Goal: Information Seeking & Learning: Compare options

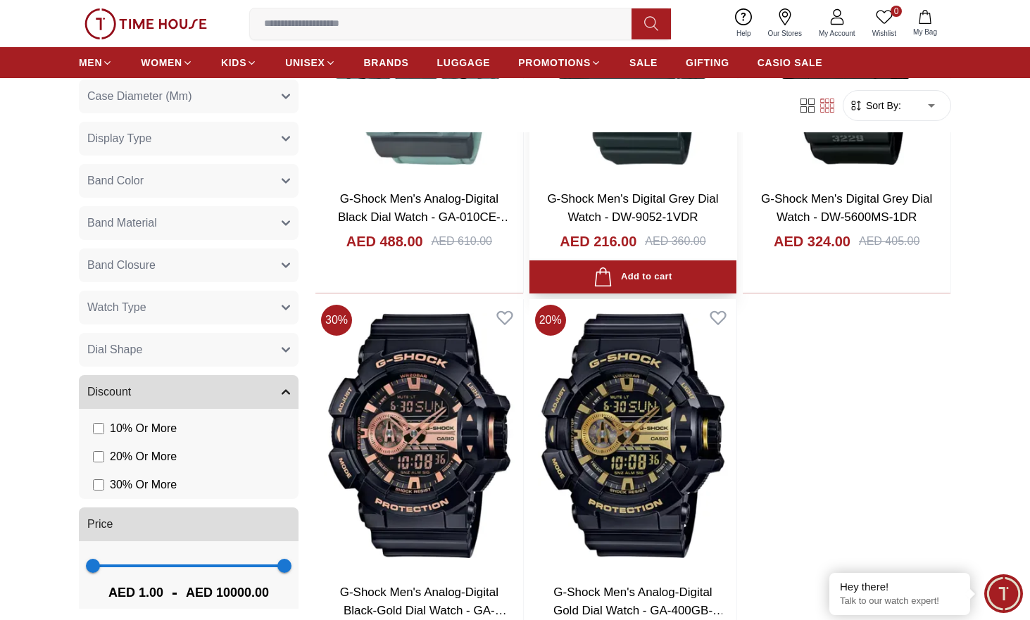
scroll to position [2934, 0]
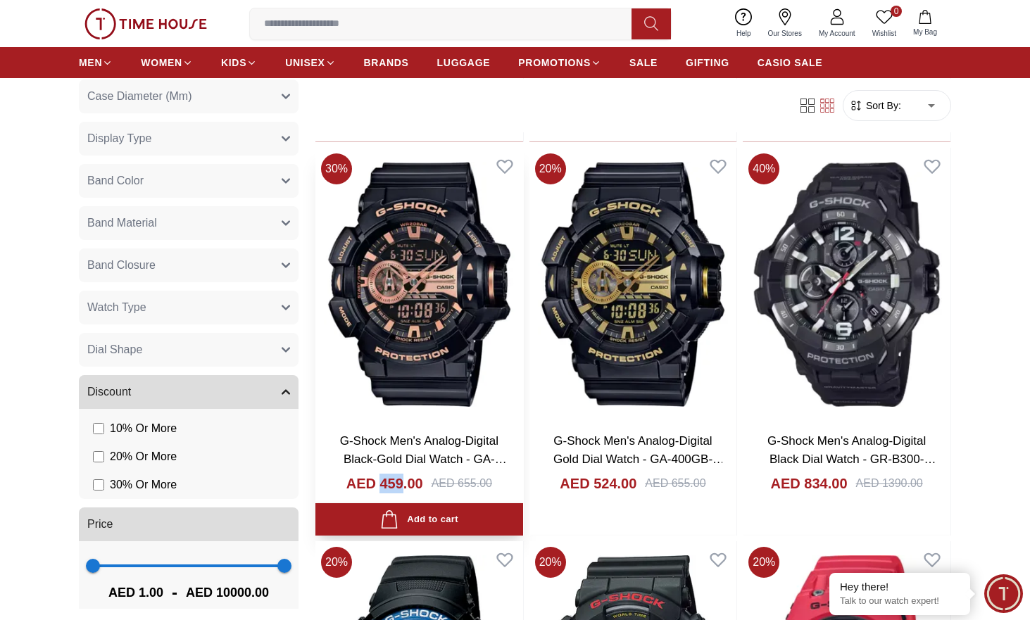
drag, startPoint x: 402, startPoint y: 487, endPoint x: 379, endPoint y: 486, distance: 23.2
click at [379, 486] on h4 "AED 459.00" at bounding box center [384, 484] width 77 height 20
copy h4 "459"
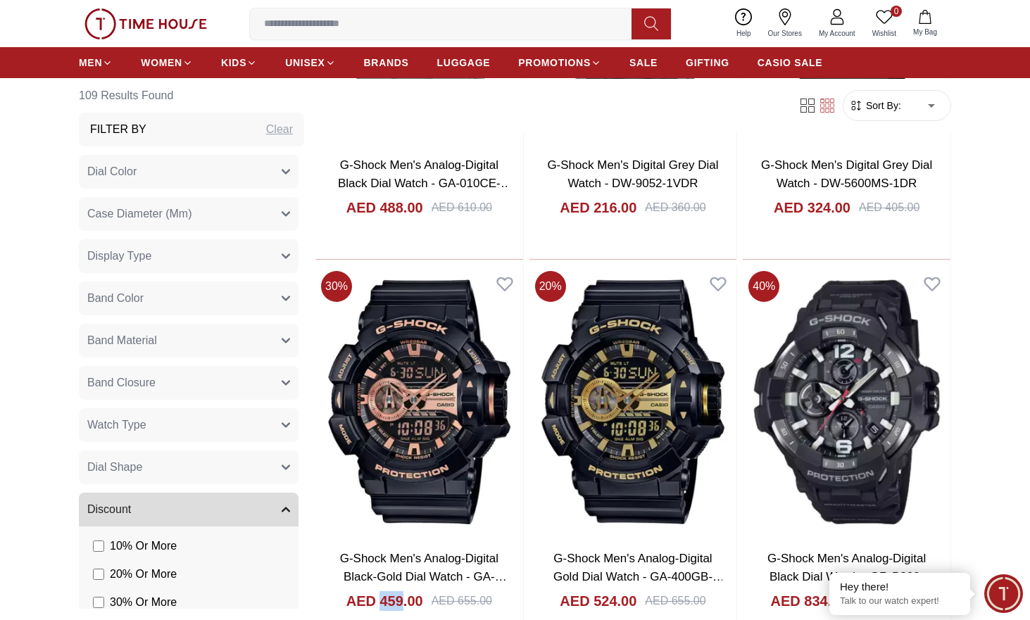
scroll to position [2582, 0]
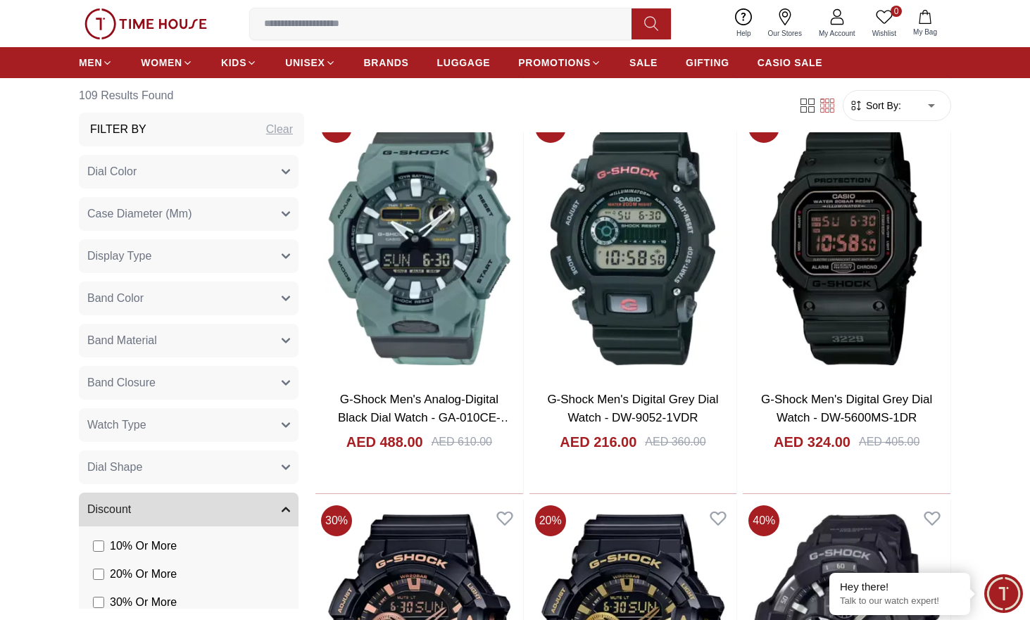
click at [261, 175] on button "Dial Color" at bounding box center [189, 172] width 220 height 34
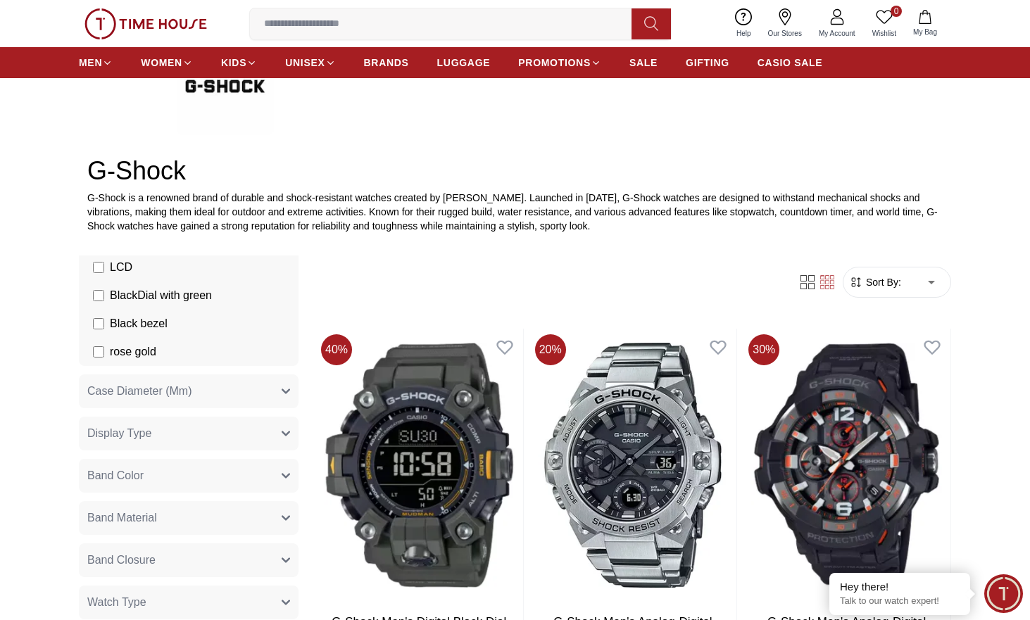
scroll to position [1056, 0]
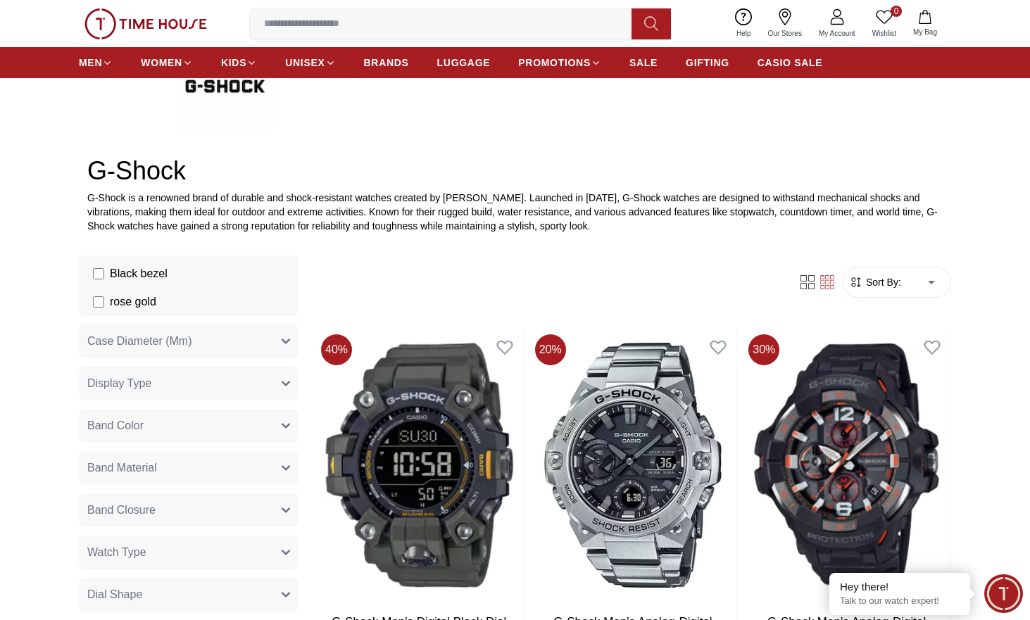
click at [213, 342] on button "Case Diameter (Mm)" at bounding box center [189, 342] width 220 height 34
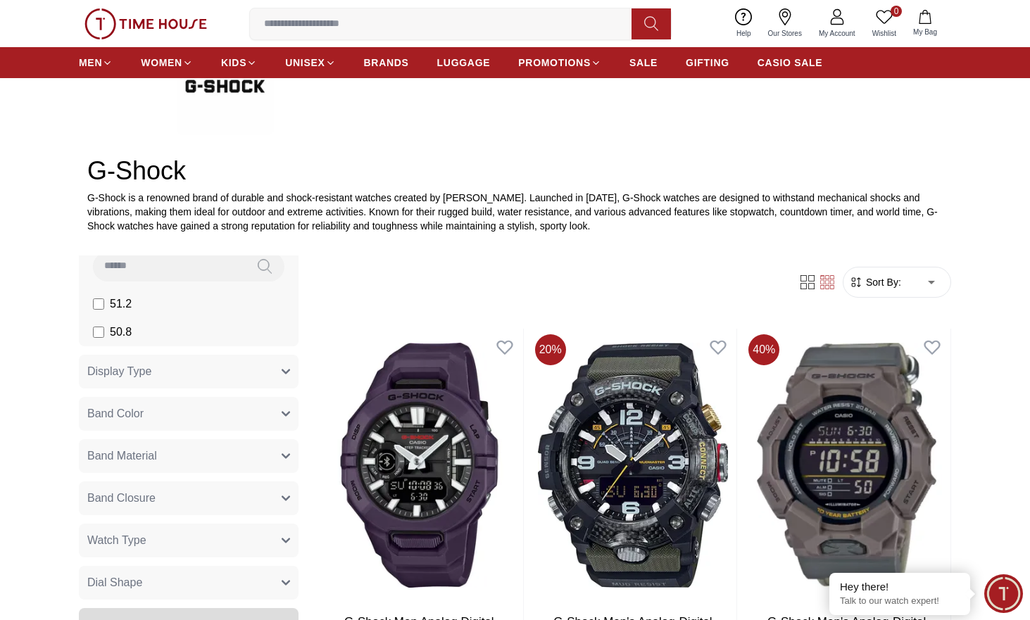
scroll to position [1056, 0]
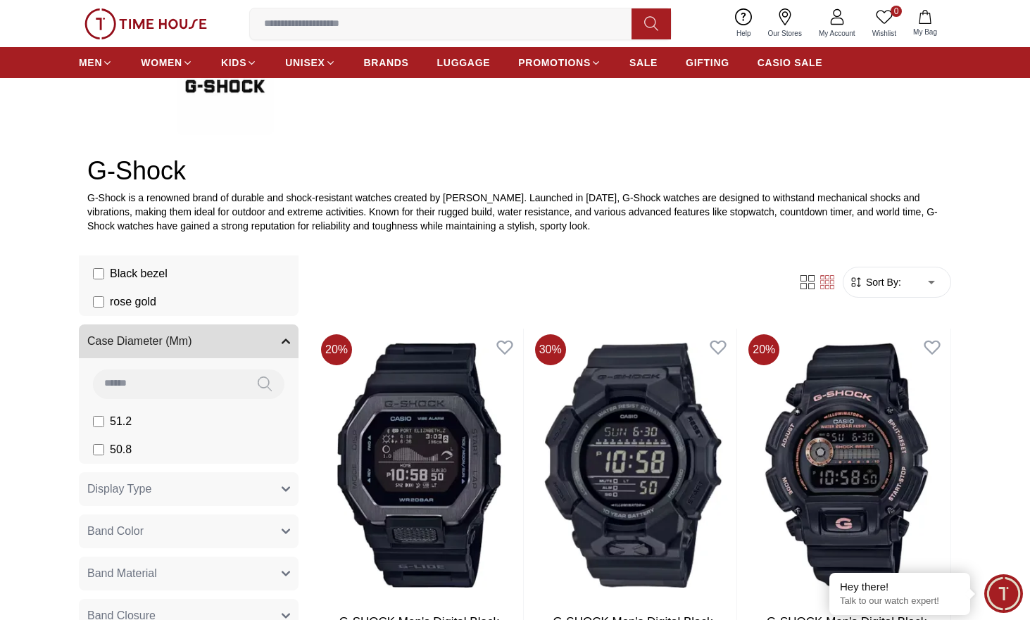
click at [104, 450] on label "50.8" at bounding box center [112, 449] width 39 height 17
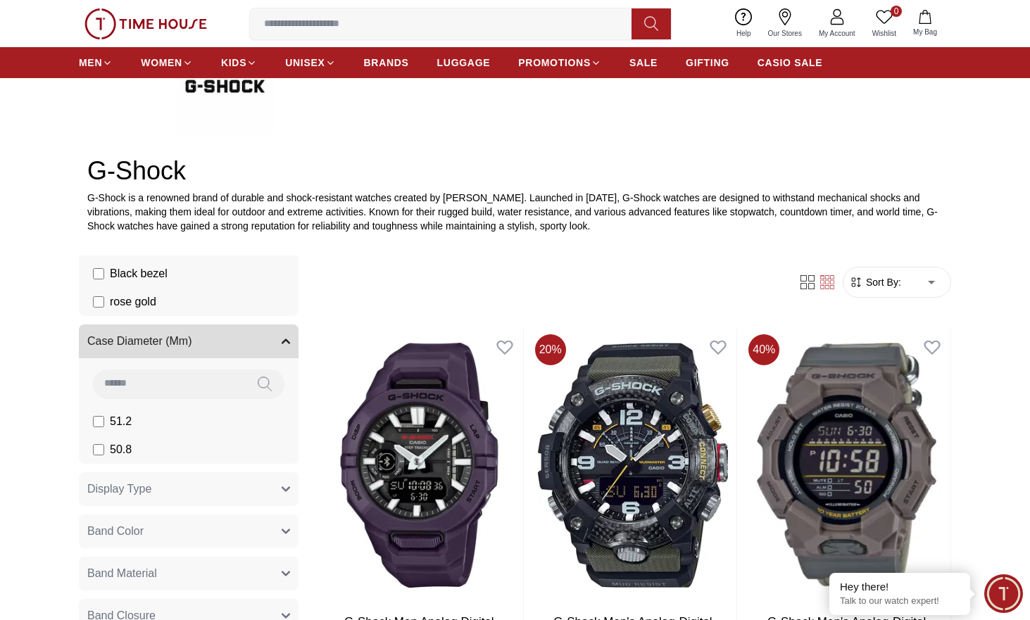
scroll to position [1174, 0]
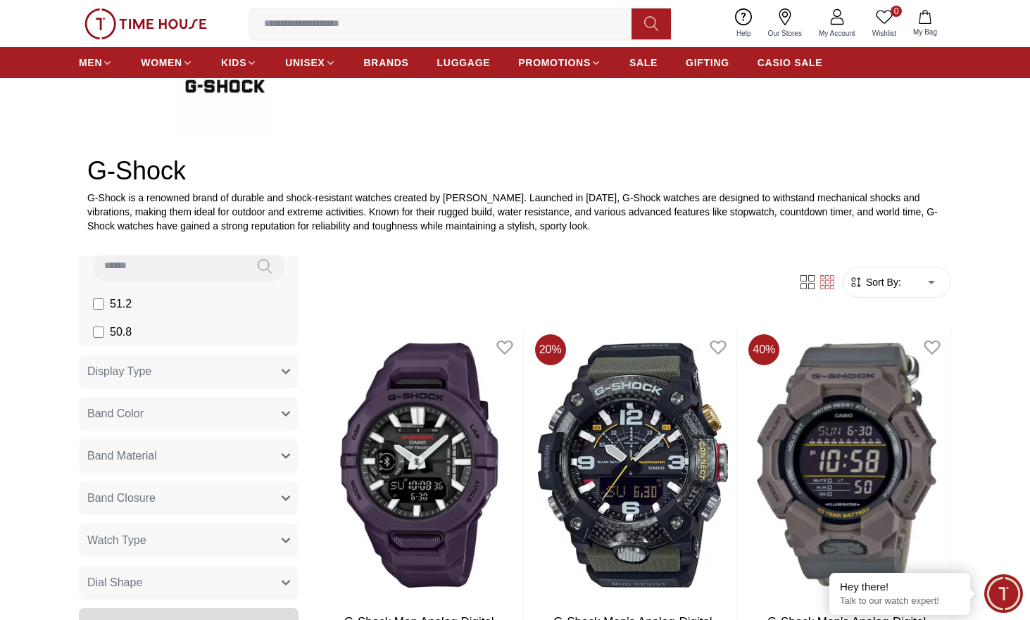
click at [157, 376] on button "Display Type" at bounding box center [189, 372] width 220 height 34
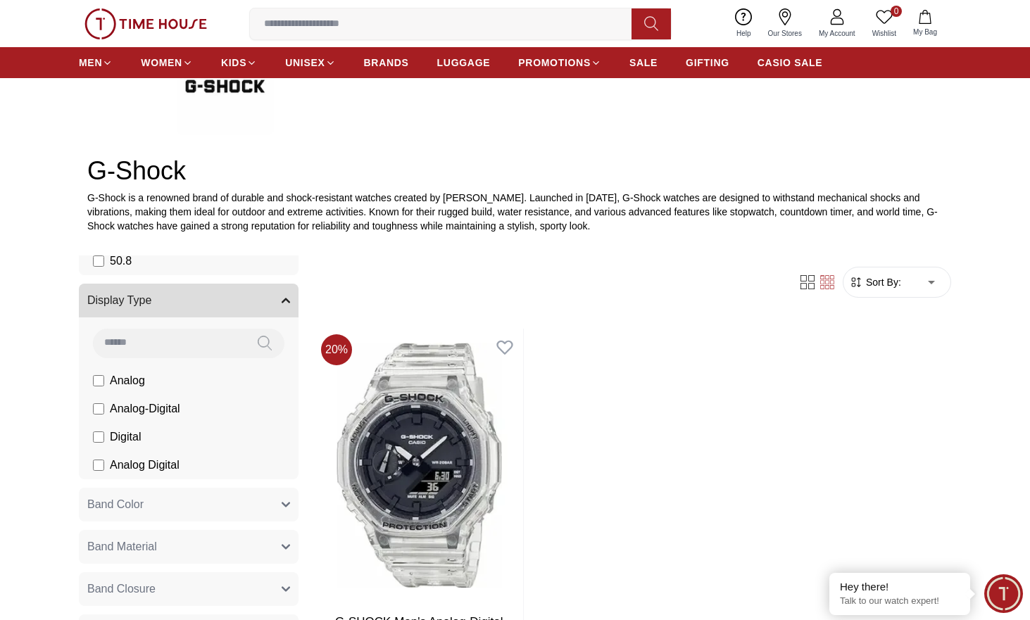
scroll to position [1291, 0]
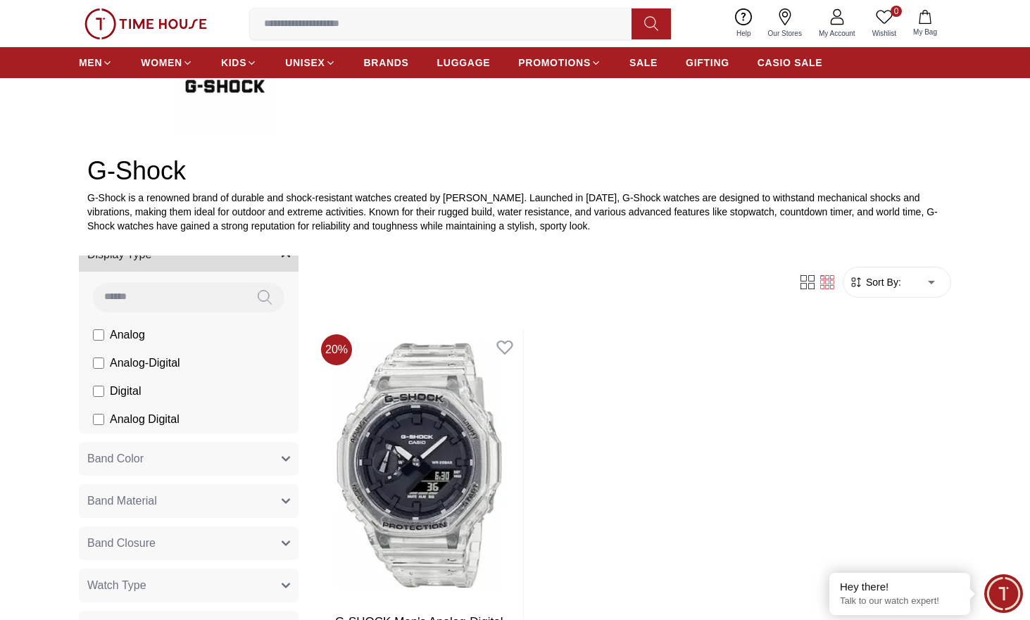
click at [142, 458] on span "Band Color" at bounding box center [115, 459] width 56 height 17
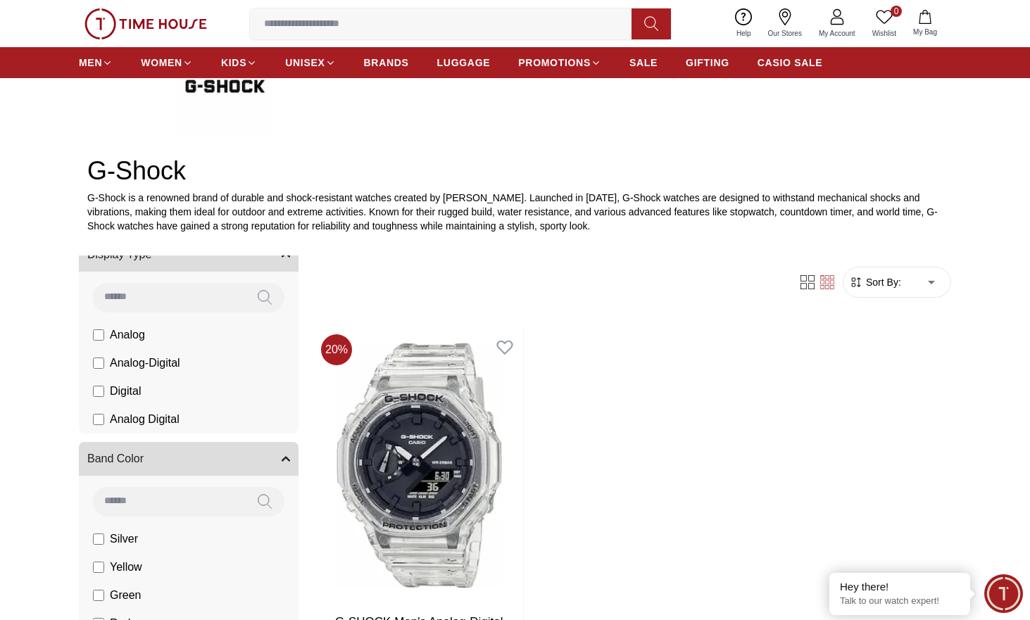
scroll to position [1408, 0]
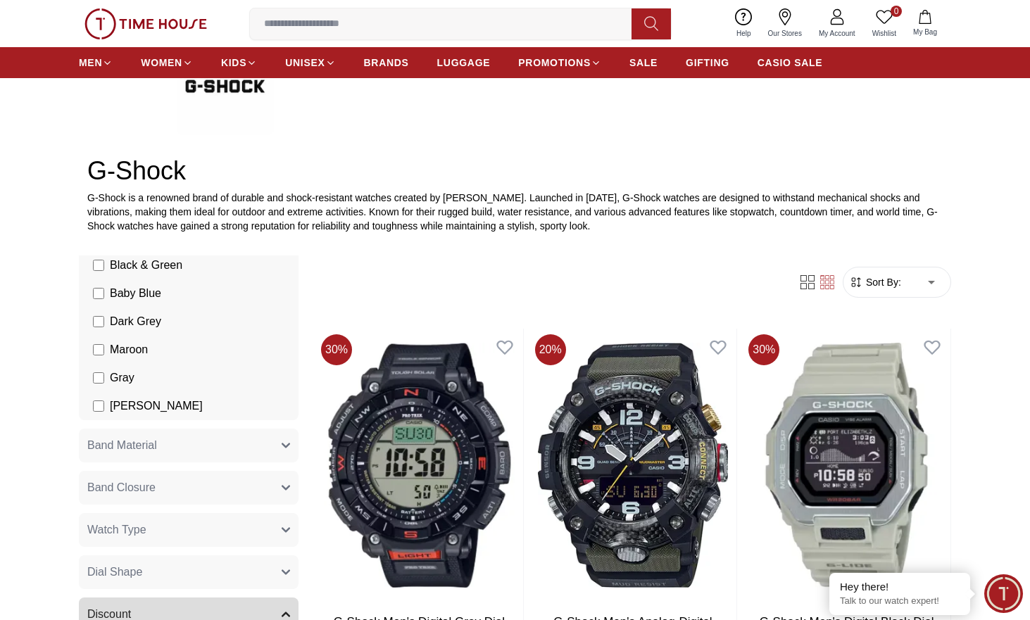
scroll to position [2135, 0]
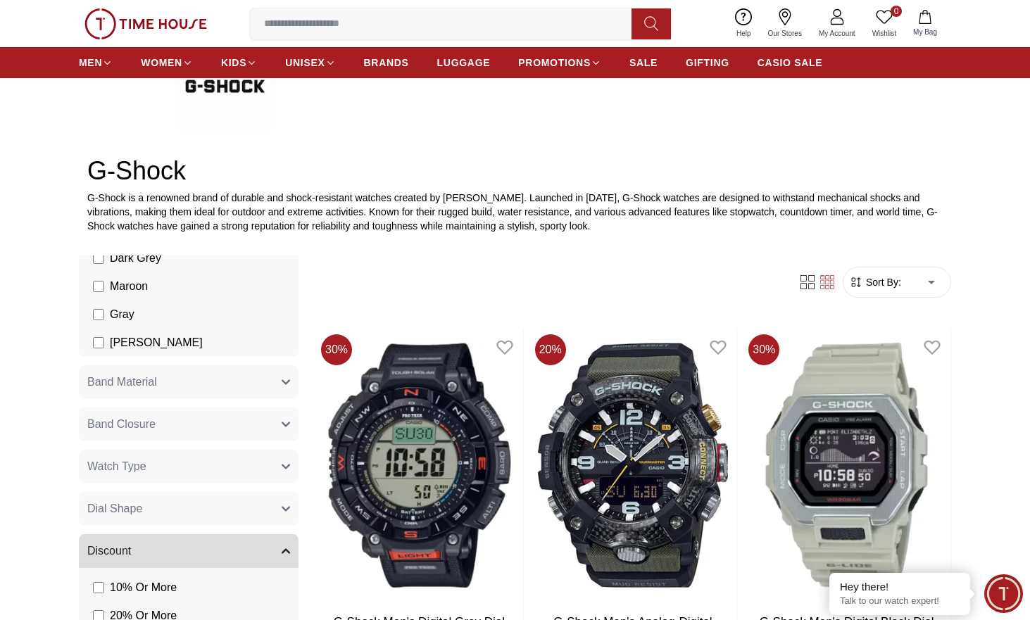
click at [173, 373] on button "Band Material" at bounding box center [189, 382] width 220 height 34
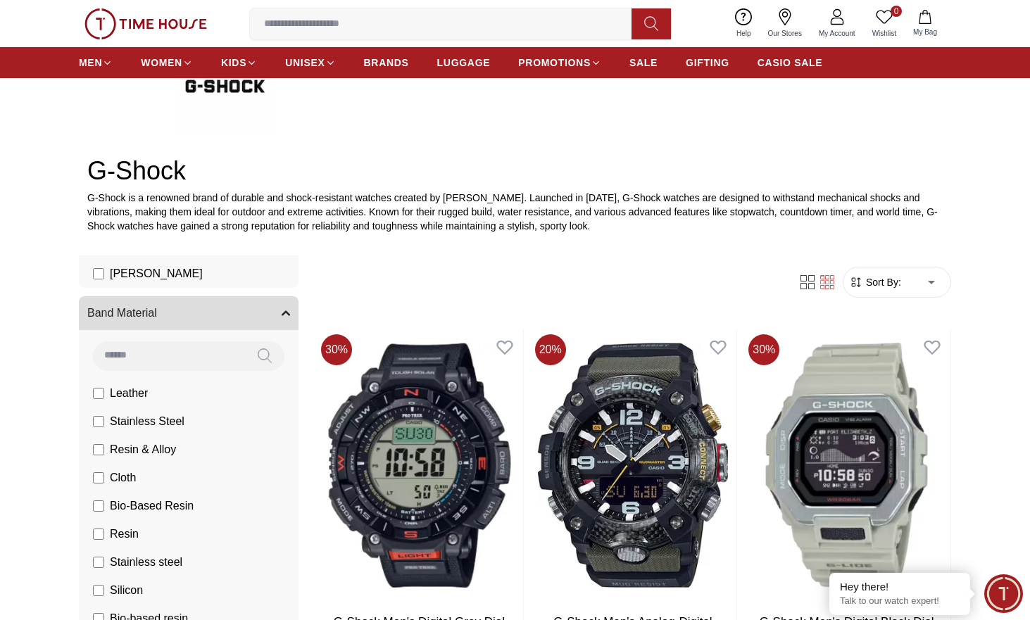
scroll to position [2253, 0]
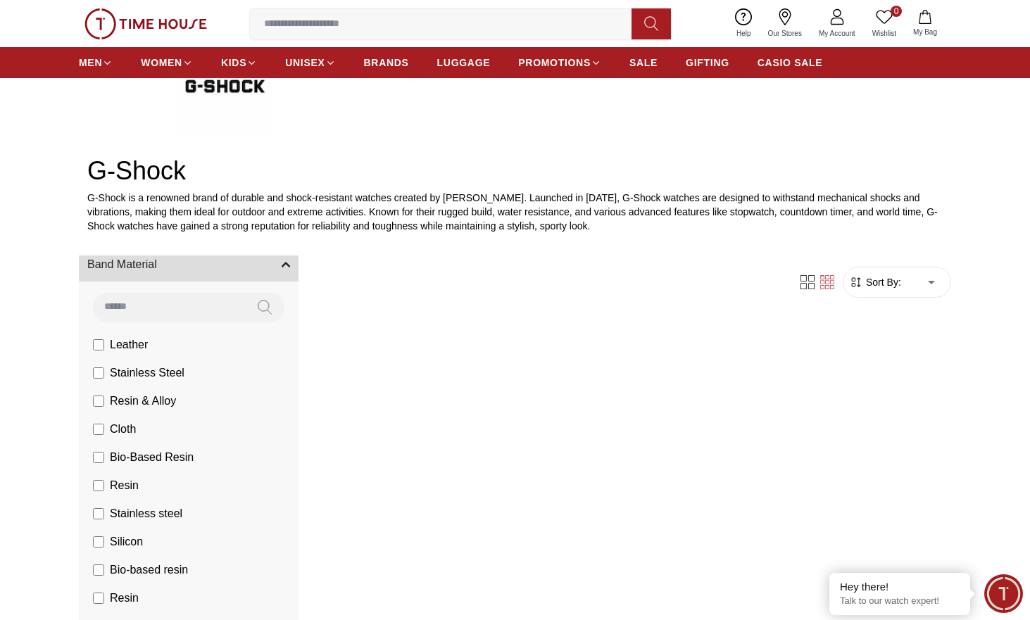
click at [92, 342] on li "Leather" at bounding box center [191, 345] width 214 height 28
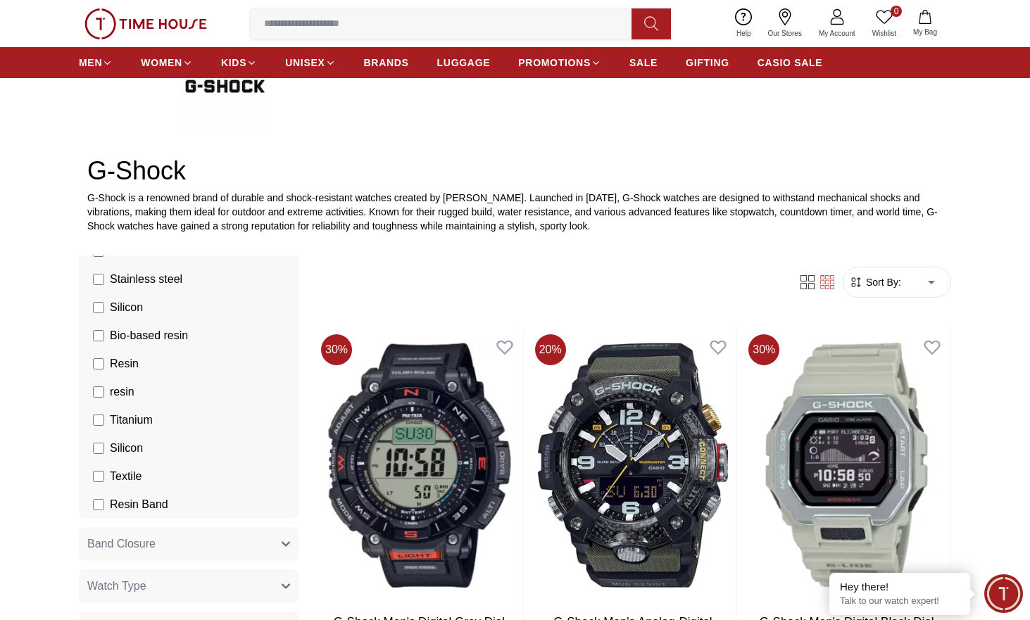
scroll to position [2607, 0]
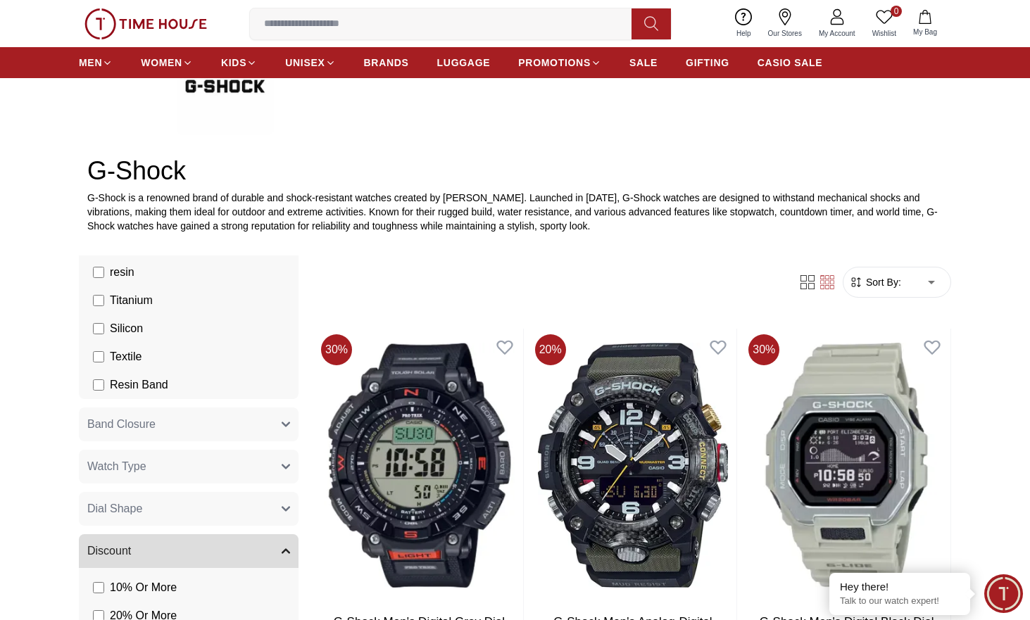
click at [170, 427] on button "Band Closure" at bounding box center [189, 425] width 220 height 34
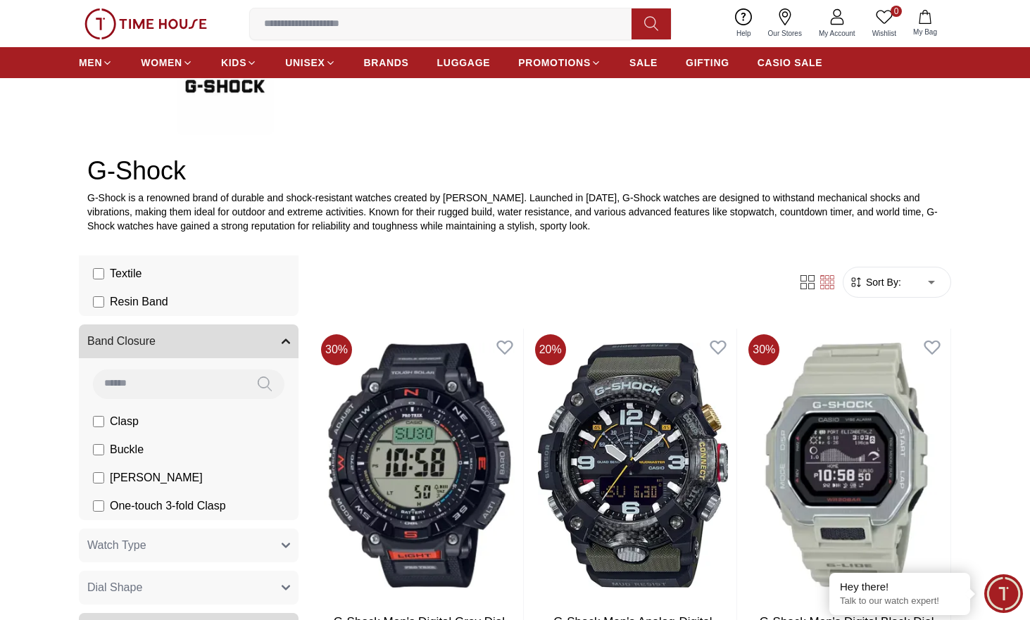
scroll to position [2724, 0]
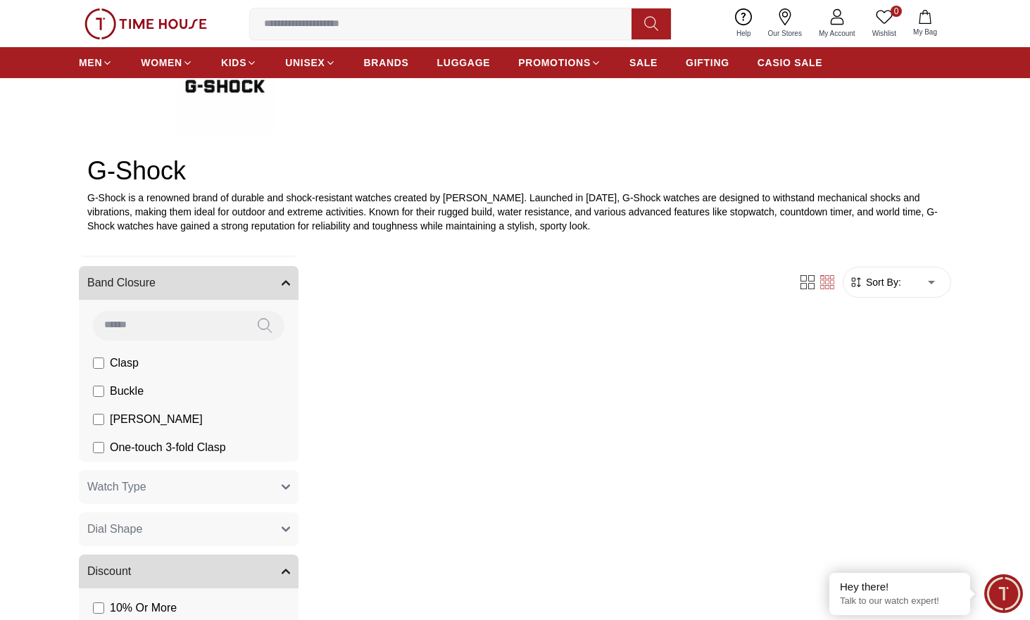
scroll to position [2769, 0]
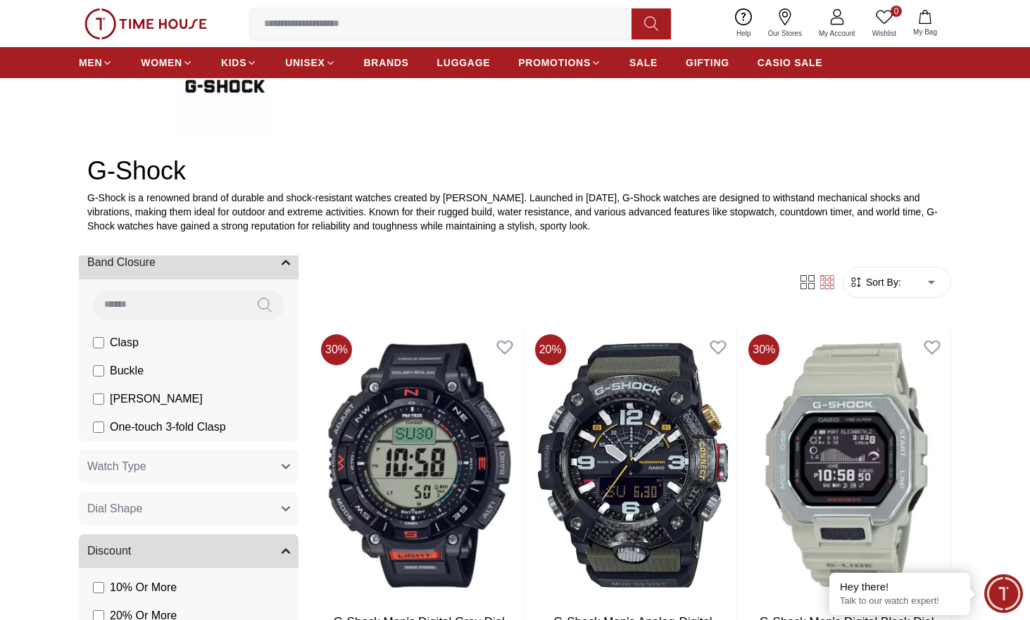
click at [134, 462] on span "Watch Type" at bounding box center [116, 466] width 59 height 17
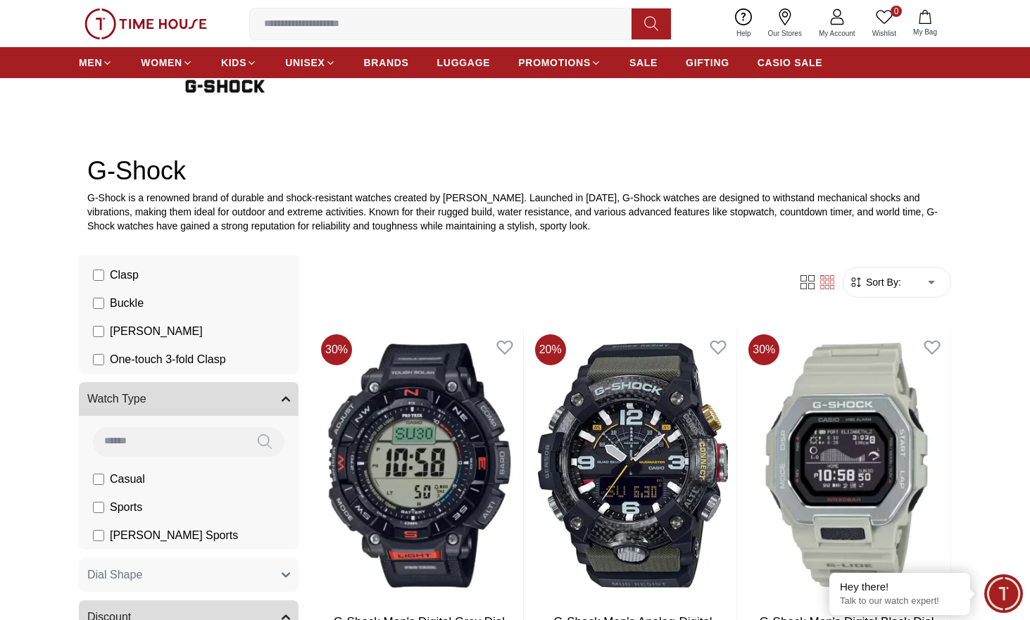
scroll to position [2886, 0]
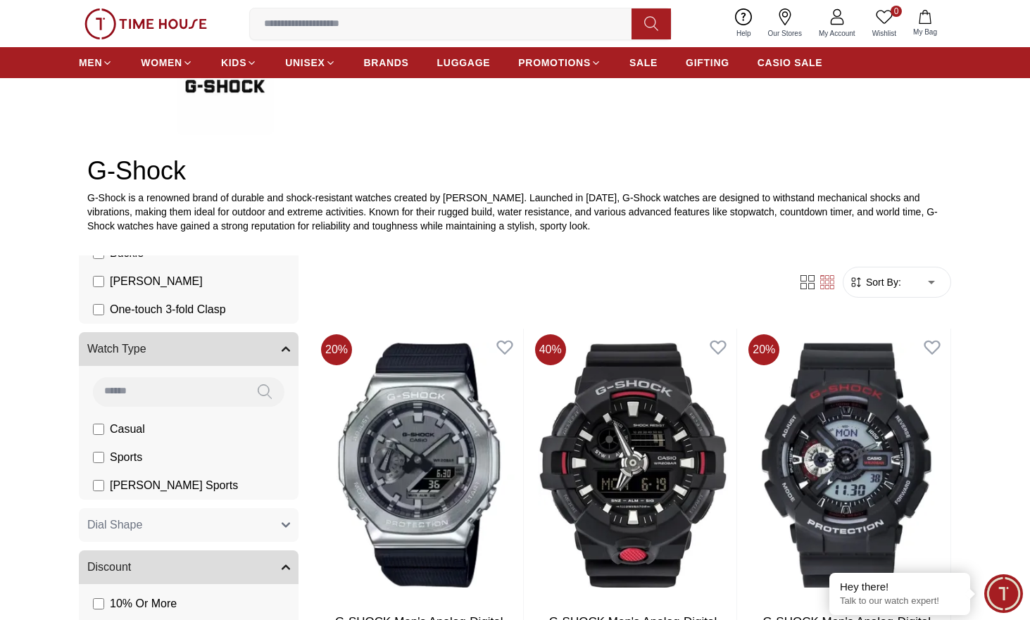
click at [104, 457] on label "Sports" at bounding box center [117, 457] width 49 height 17
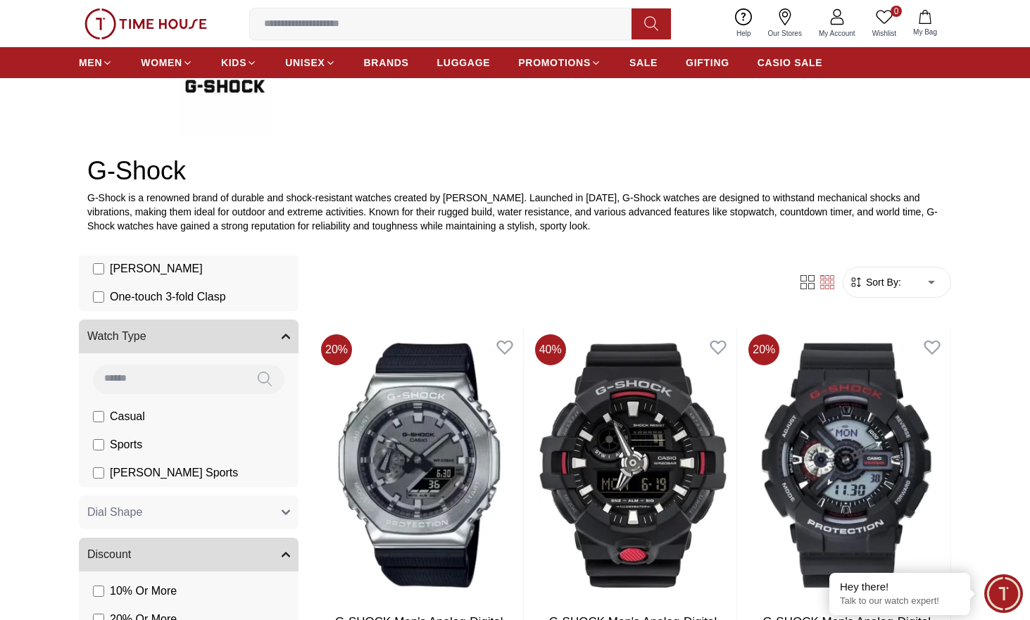
scroll to position [2902, 0]
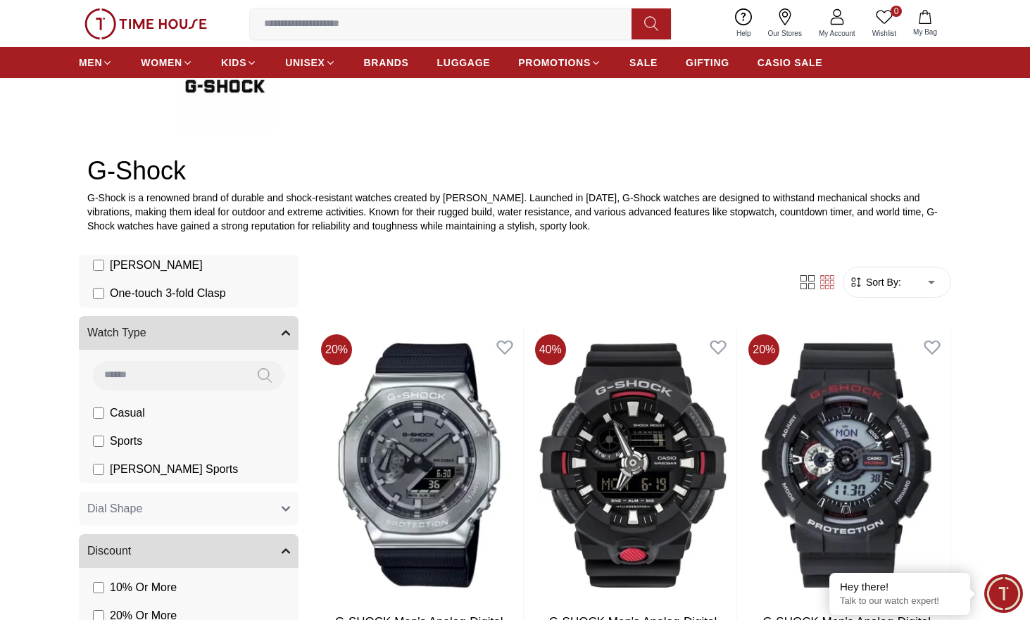
click at [194, 509] on button "Dial Shape" at bounding box center [189, 509] width 220 height 34
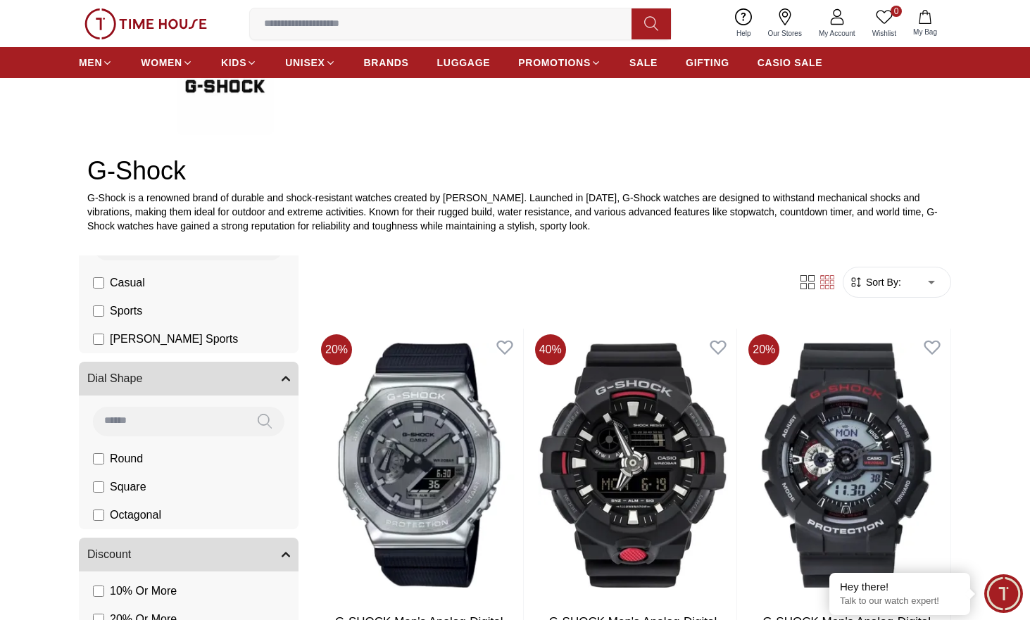
scroll to position [3036, 0]
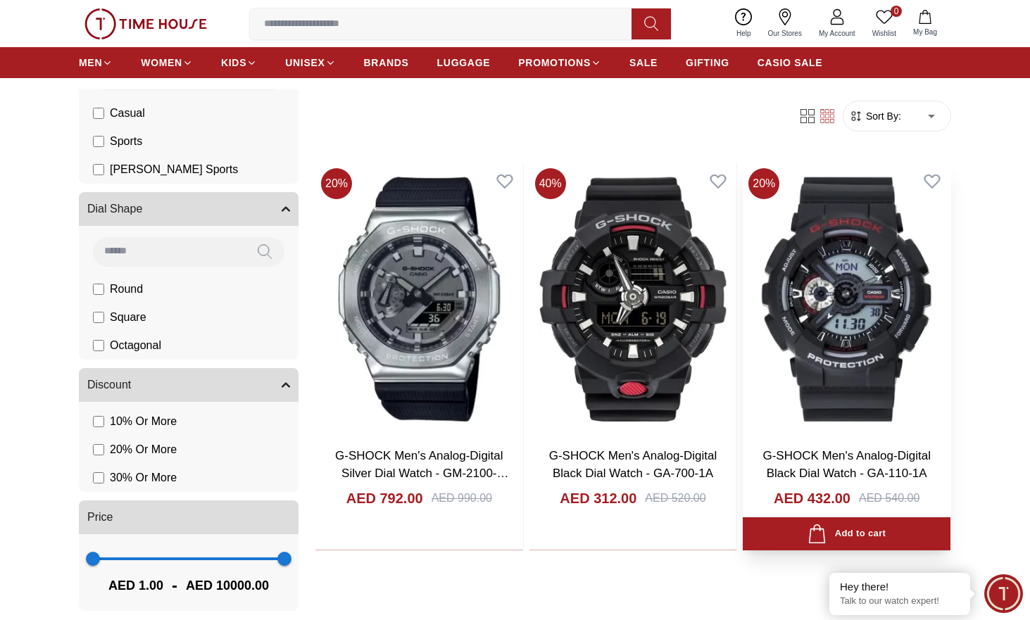
scroll to position [508, 0]
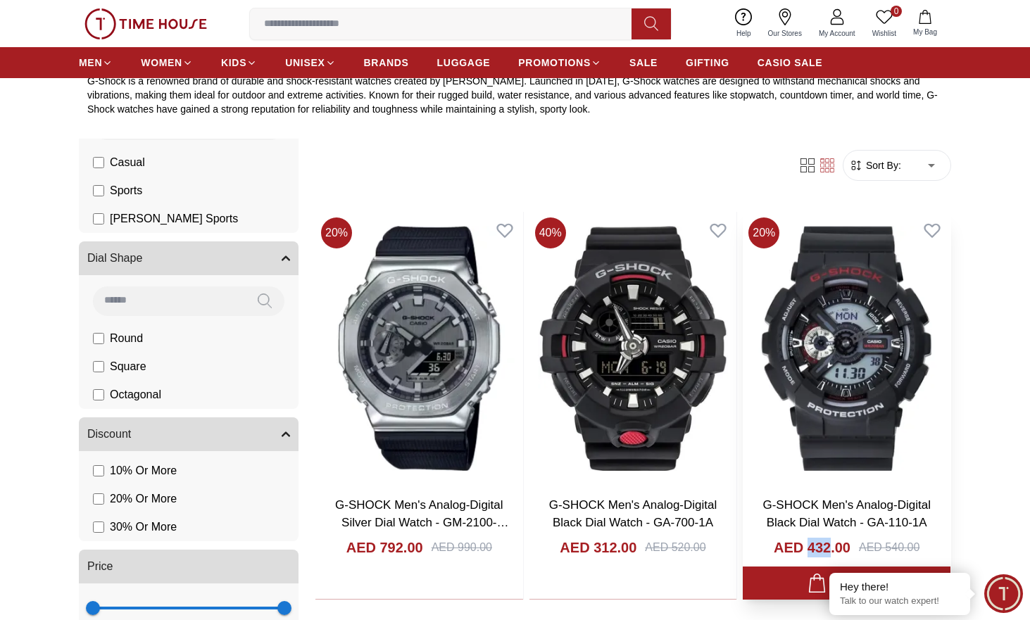
drag, startPoint x: 832, startPoint y: 547, endPoint x: 808, endPoint y: 547, distance: 23.9
click at [808, 547] on h4 "AED 432.00" at bounding box center [812, 548] width 77 height 20
copy h4 "432"
click at [857, 408] on img at bounding box center [847, 348] width 208 height 273
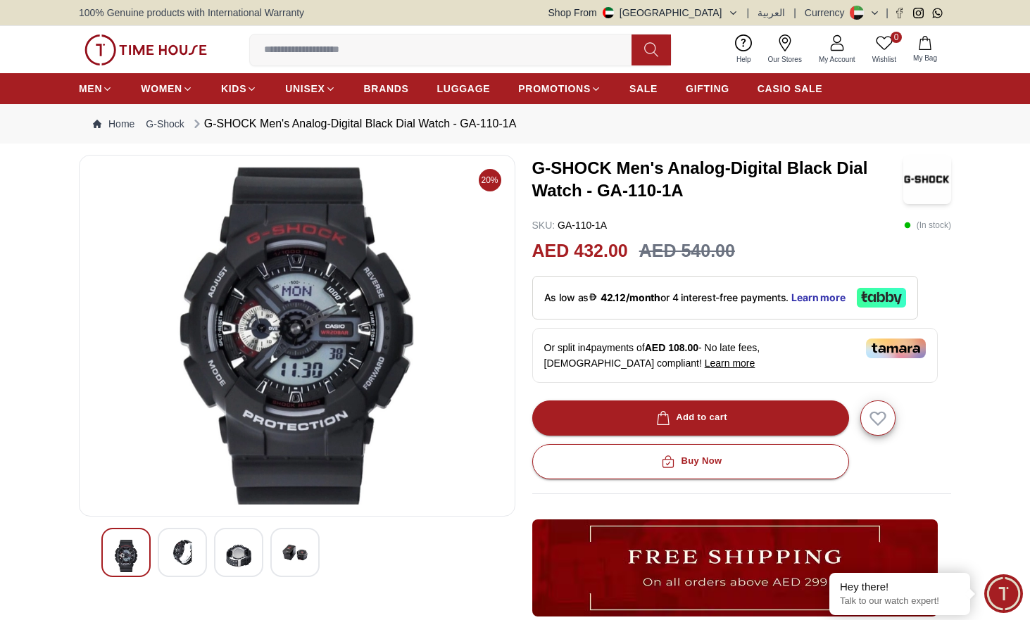
click at [193, 556] on img at bounding box center [182, 552] width 25 height 25
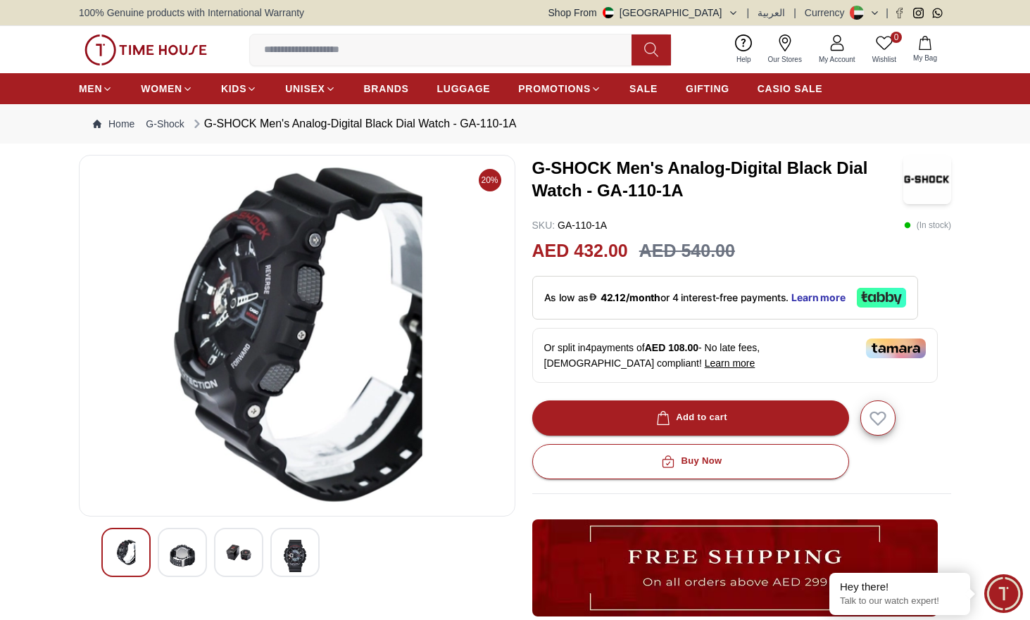
click at [232, 549] on img at bounding box center [238, 552] width 25 height 25
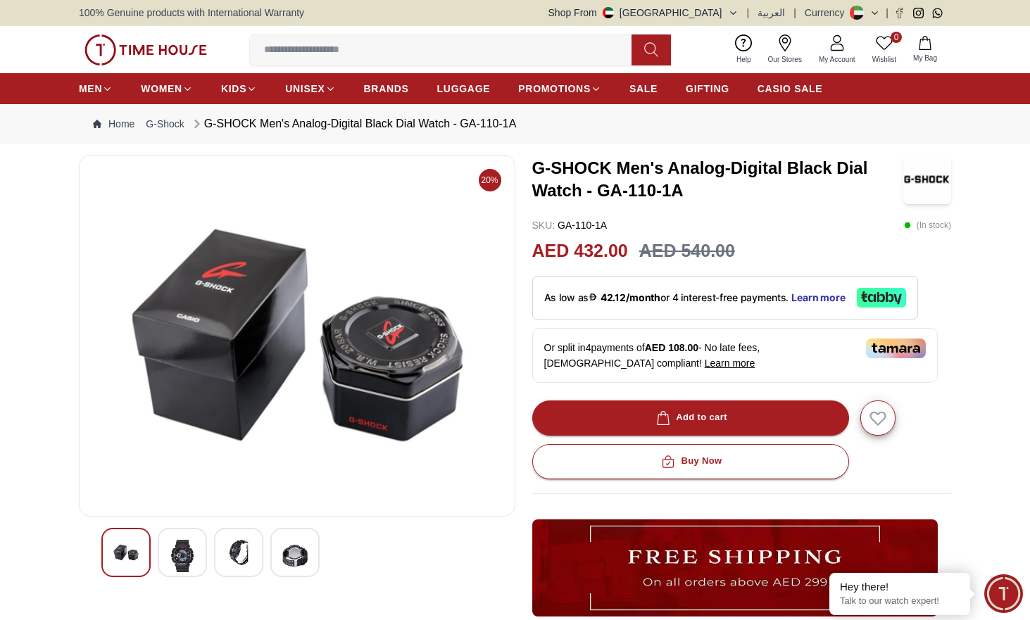
click at [287, 556] on img at bounding box center [294, 556] width 25 height 32
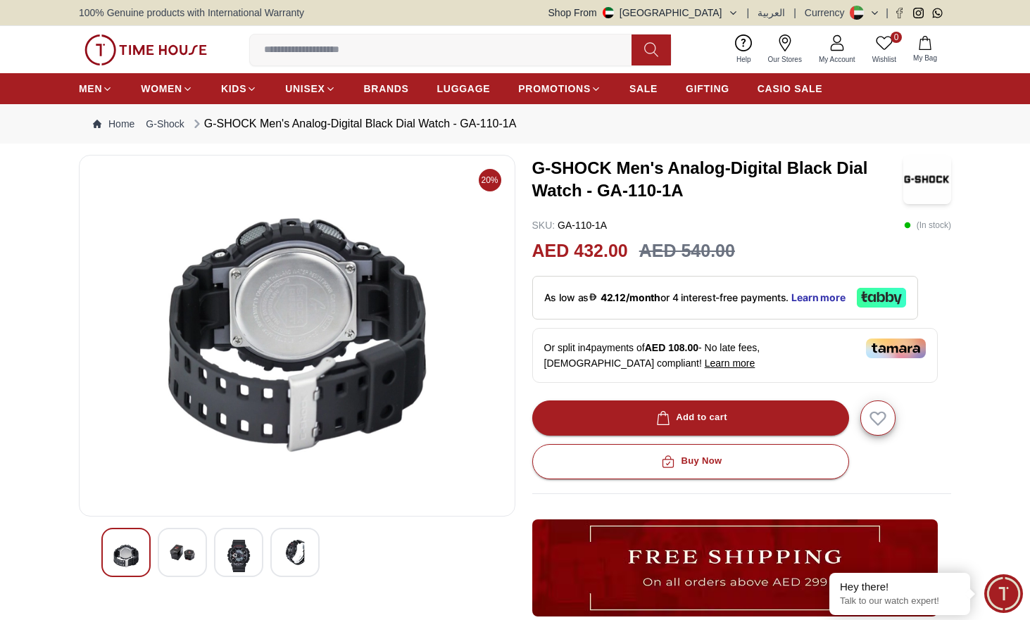
click at [251, 554] on img at bounding box center [238, 556] width 25 height 32
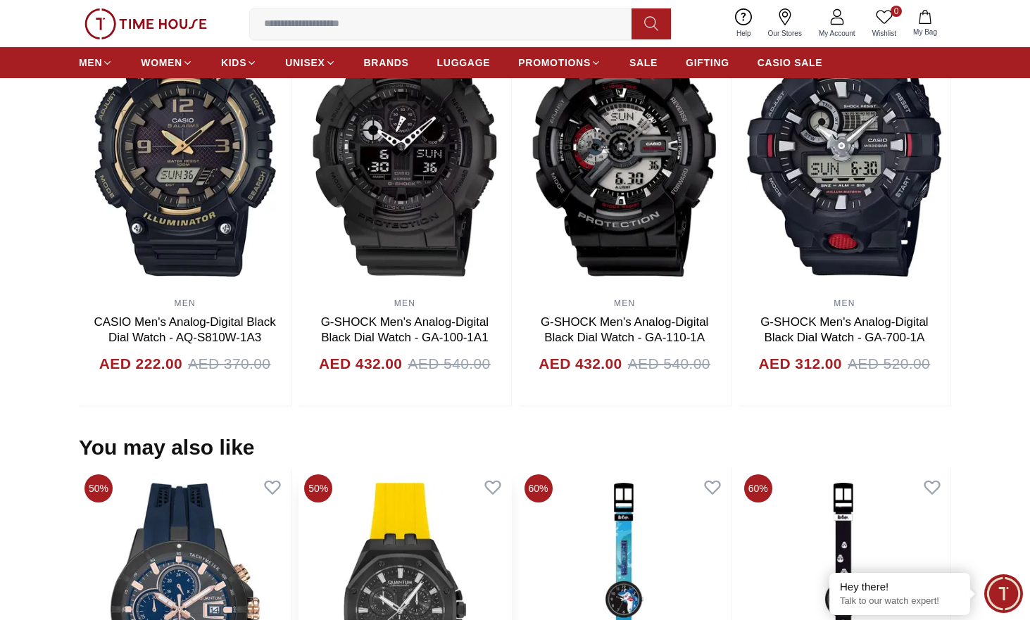
scroll to position [822, 0]
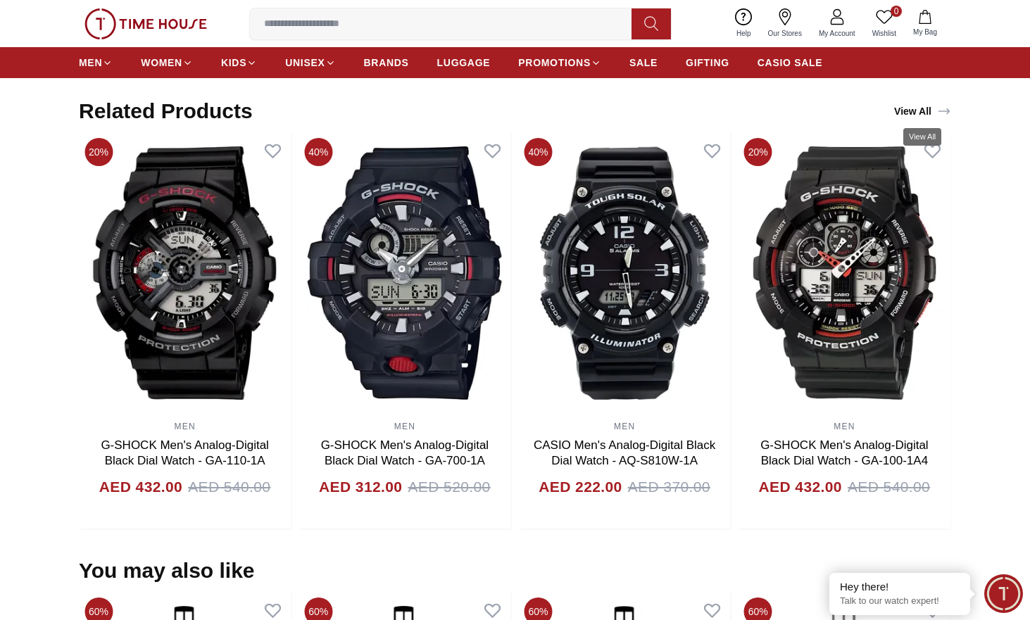
click at [929, 104] on link "View All" at bounding box center [922, 111] width 63 height 20
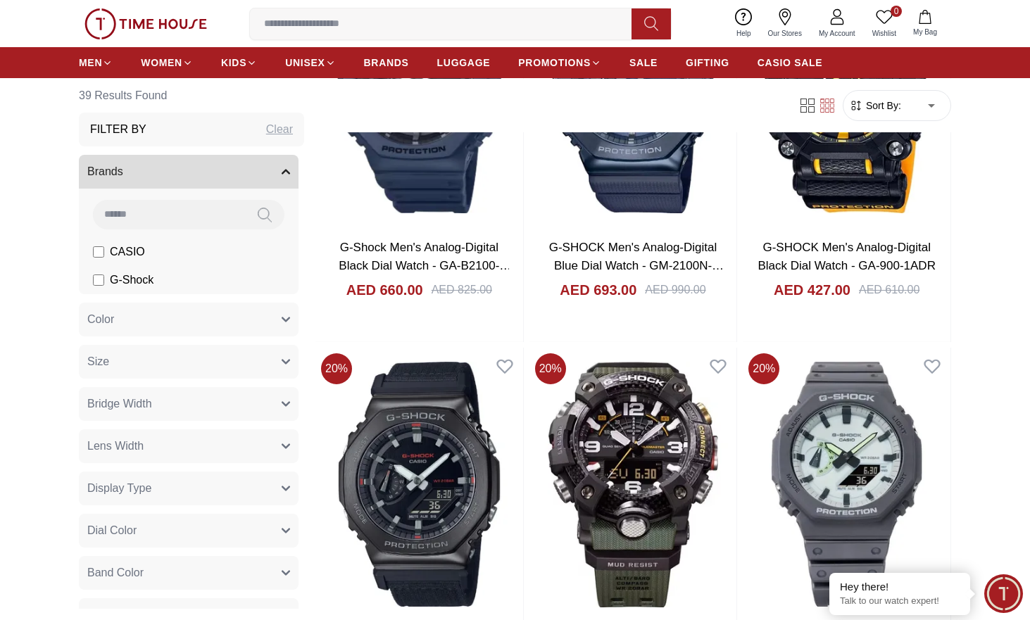
scroll to position [1878, 0]
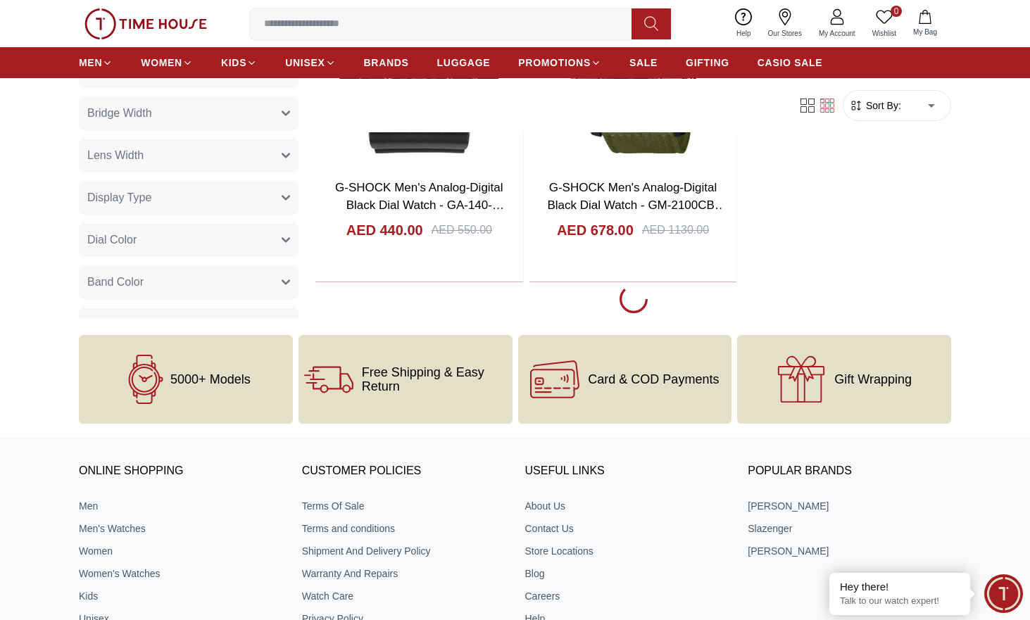
scroll to position [2699, 0]
